Goal: Navigation & Orientation: Find specific page/section

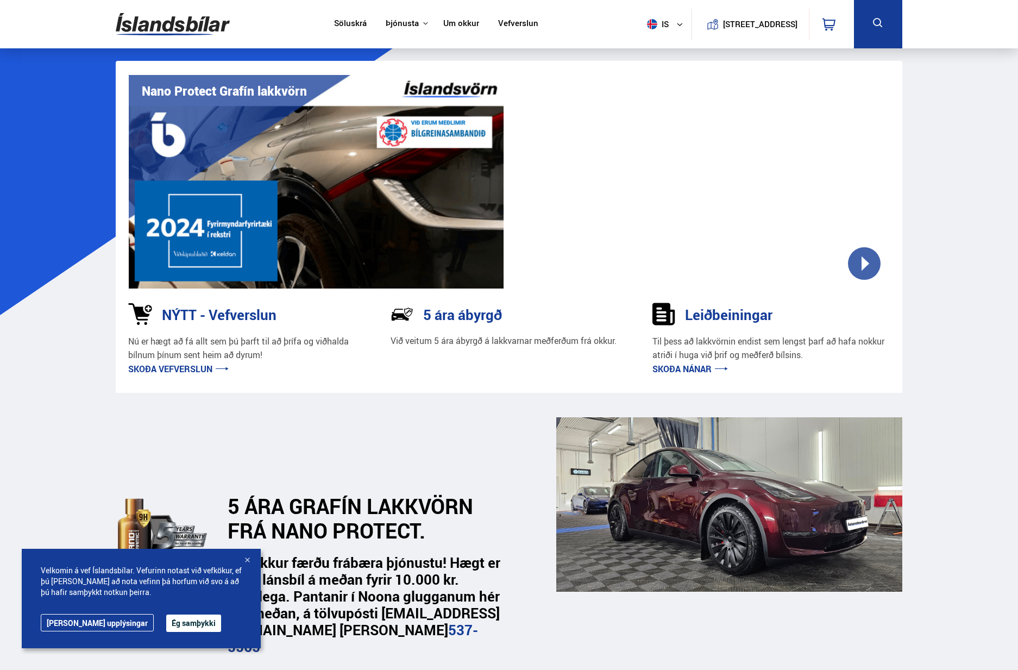
drag, startPoint x: 1017, startPoint y: 64, endPoint x: 1020, endPoint y: 94, distance: 30.0
click at [174, 436] on div at bounding box center [163, 536] width 94 height 238
click at [351, 21] on link "Söluskrá" at bounding box center [350, 23] width 33 height 11
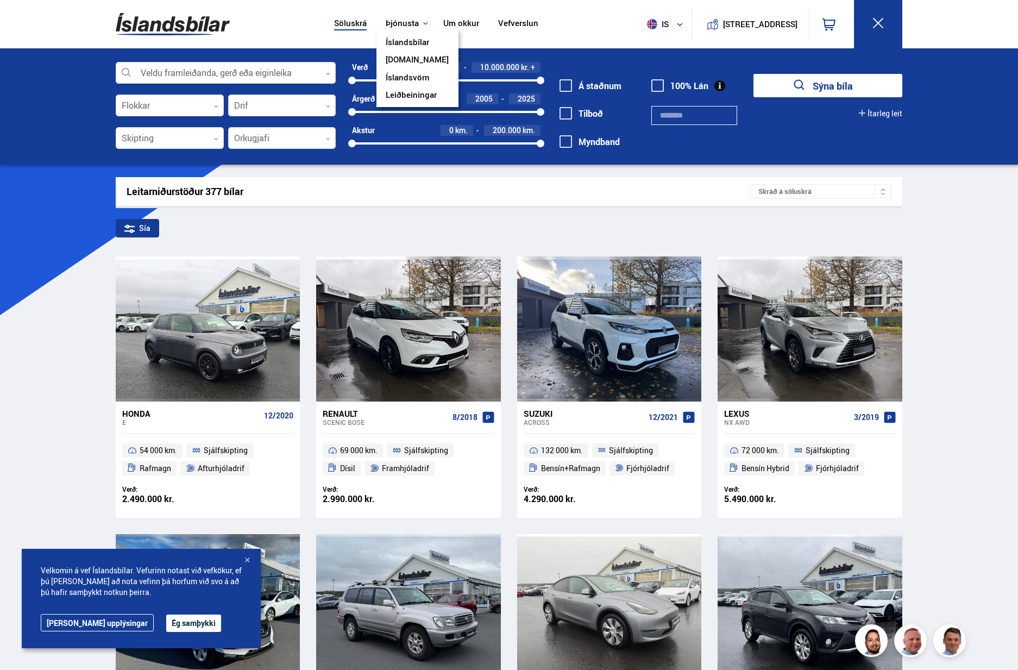
click at [402, 22] on button "Þjónusta" at bounding box center [402, 23] width 33 height 10
click at [405, 79] on link "Íslandsvörn" at bounding box center [408, 78] width 44 height 11
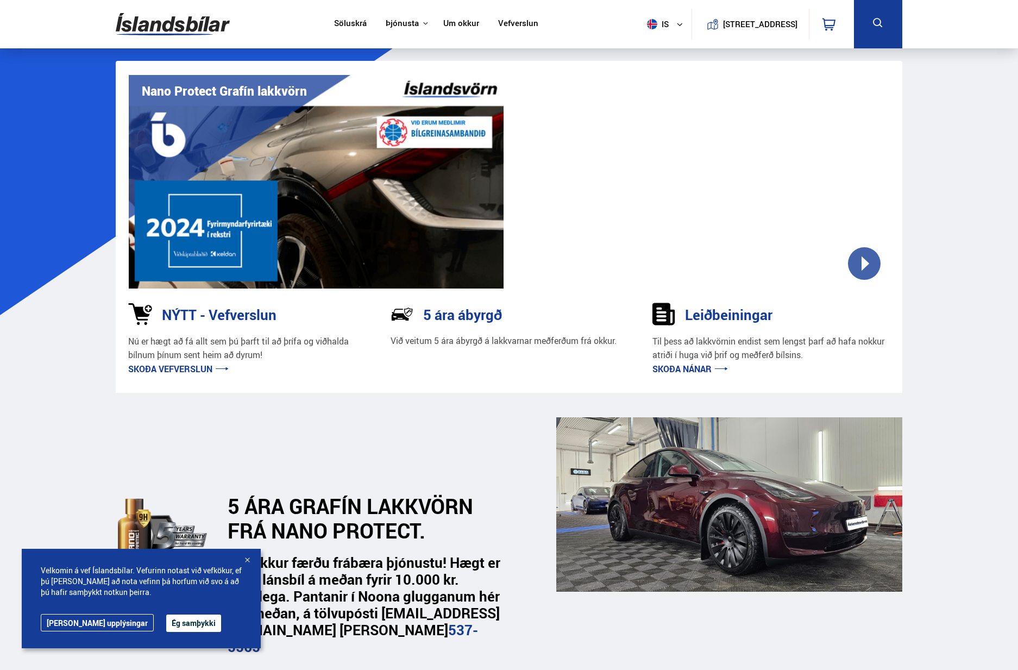
click at [167, 368] on link "Skoða vefverslun" at bounding box center [178, 369] width 100 height 12
click at [696, 369] on link "Skoða nánar" at bounding box center [690, 369] width 76 height 12
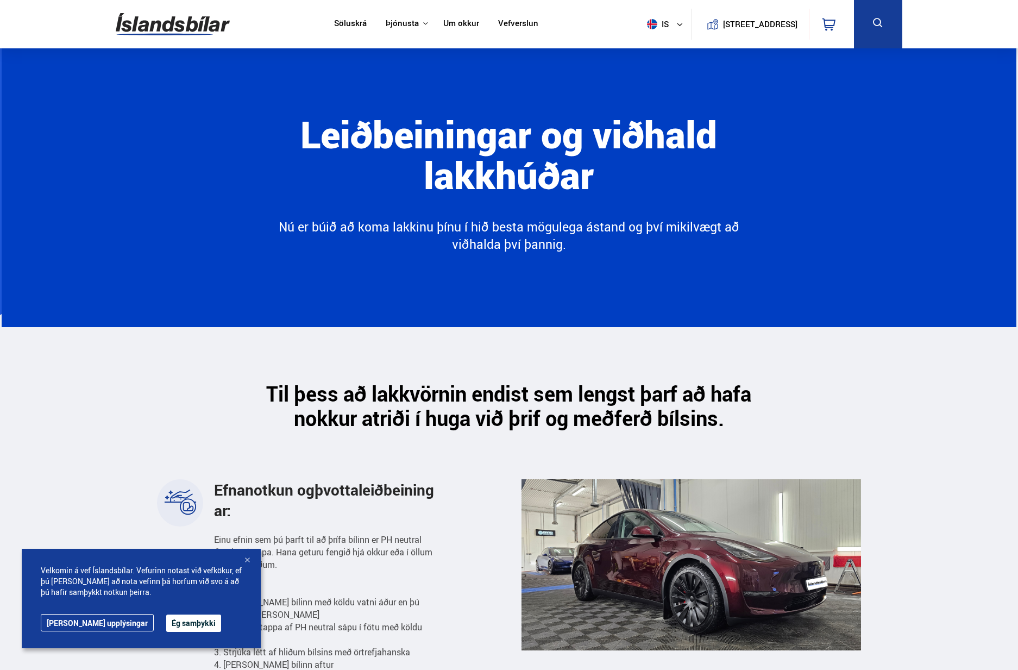
click at [166, 621] on button "Ég samþykki" at bounding box center [193, 622] width 55 height 17
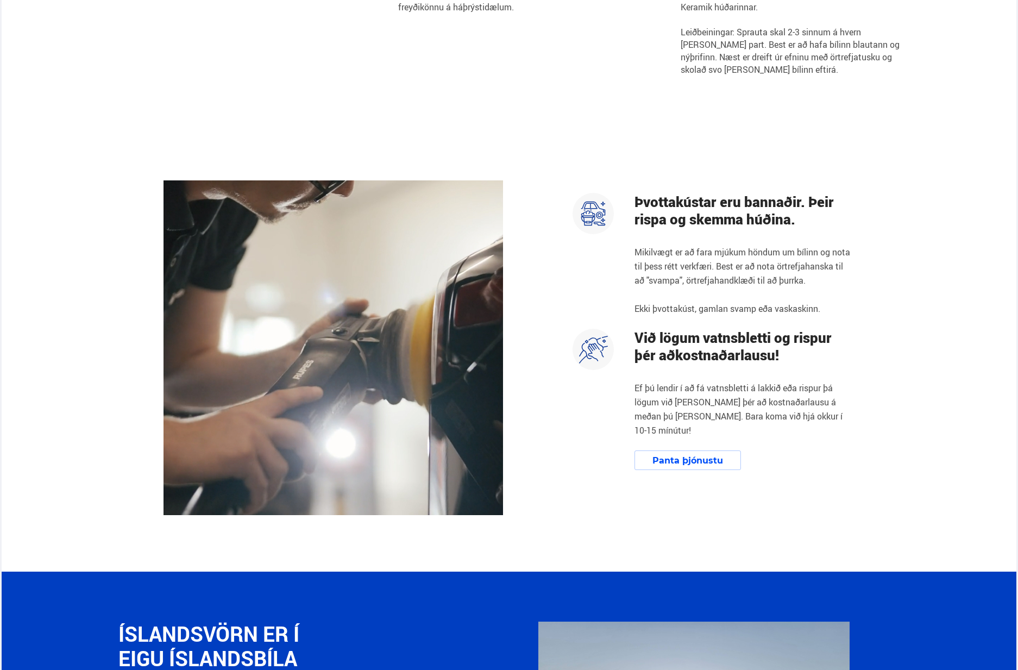
scroll to position [1465, 0]
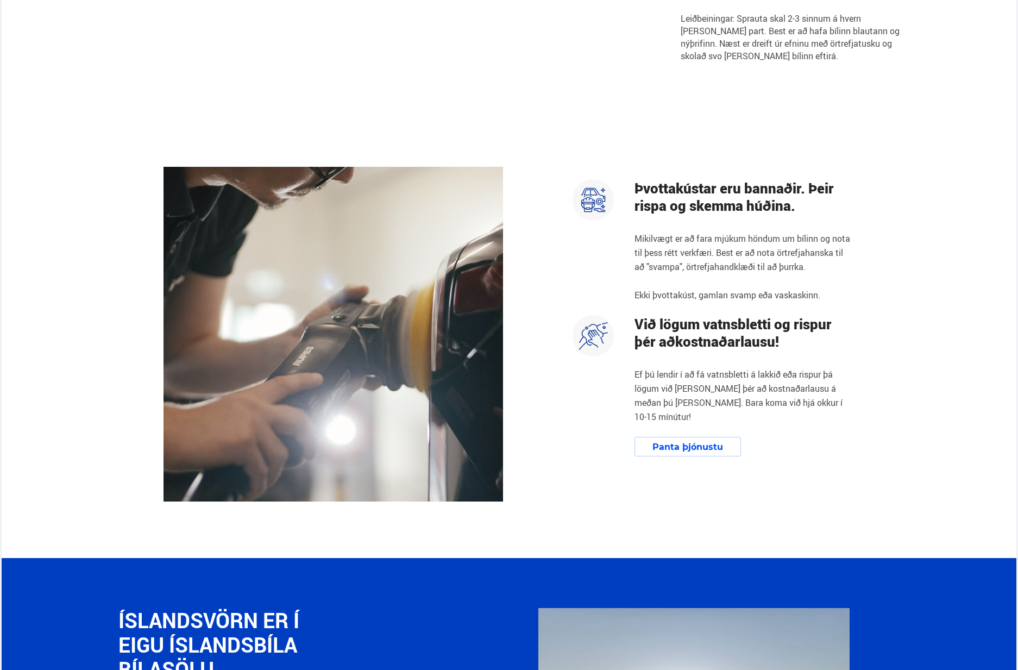
drag, startPoint x: 958, startPoint y: 349, endPoint x: 939, endPoint y: 340, distance: 20.4
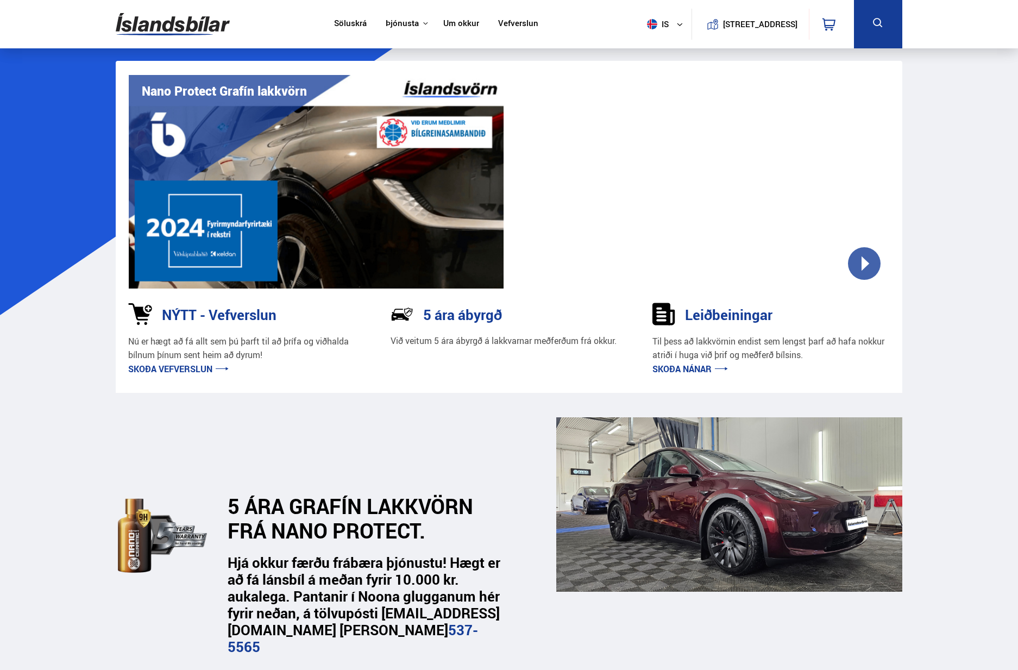
drag, startPoint x: 1017, startPoint y: 92, endPoint x: 1015, endPoint y: 135, distance: 43.0
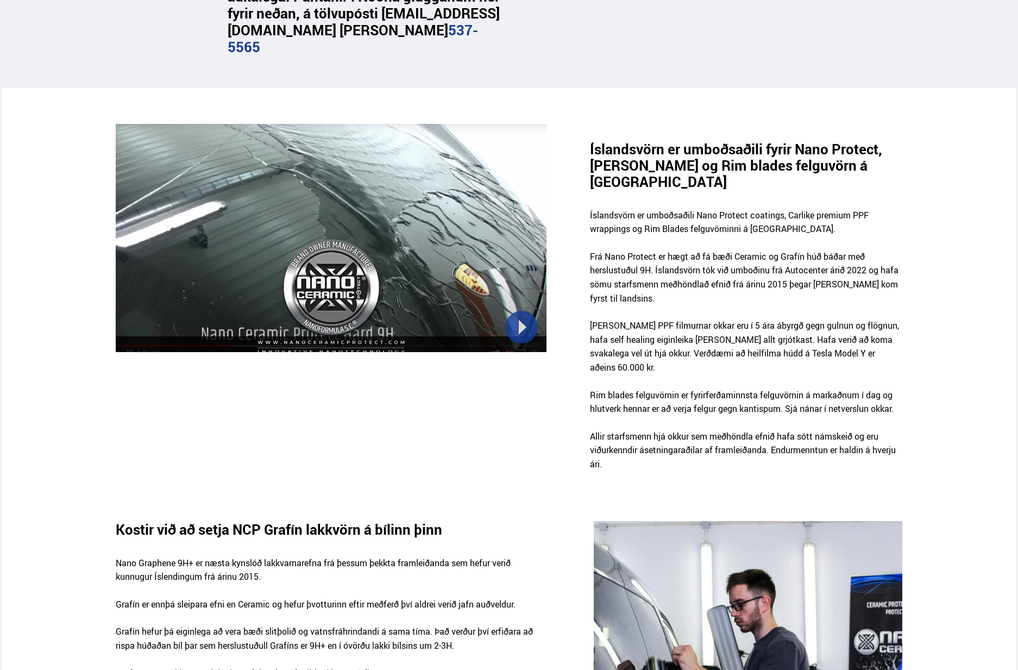
scroll to position [593, 0]
